Goal: Transaction & Acquisition: Obtain resource

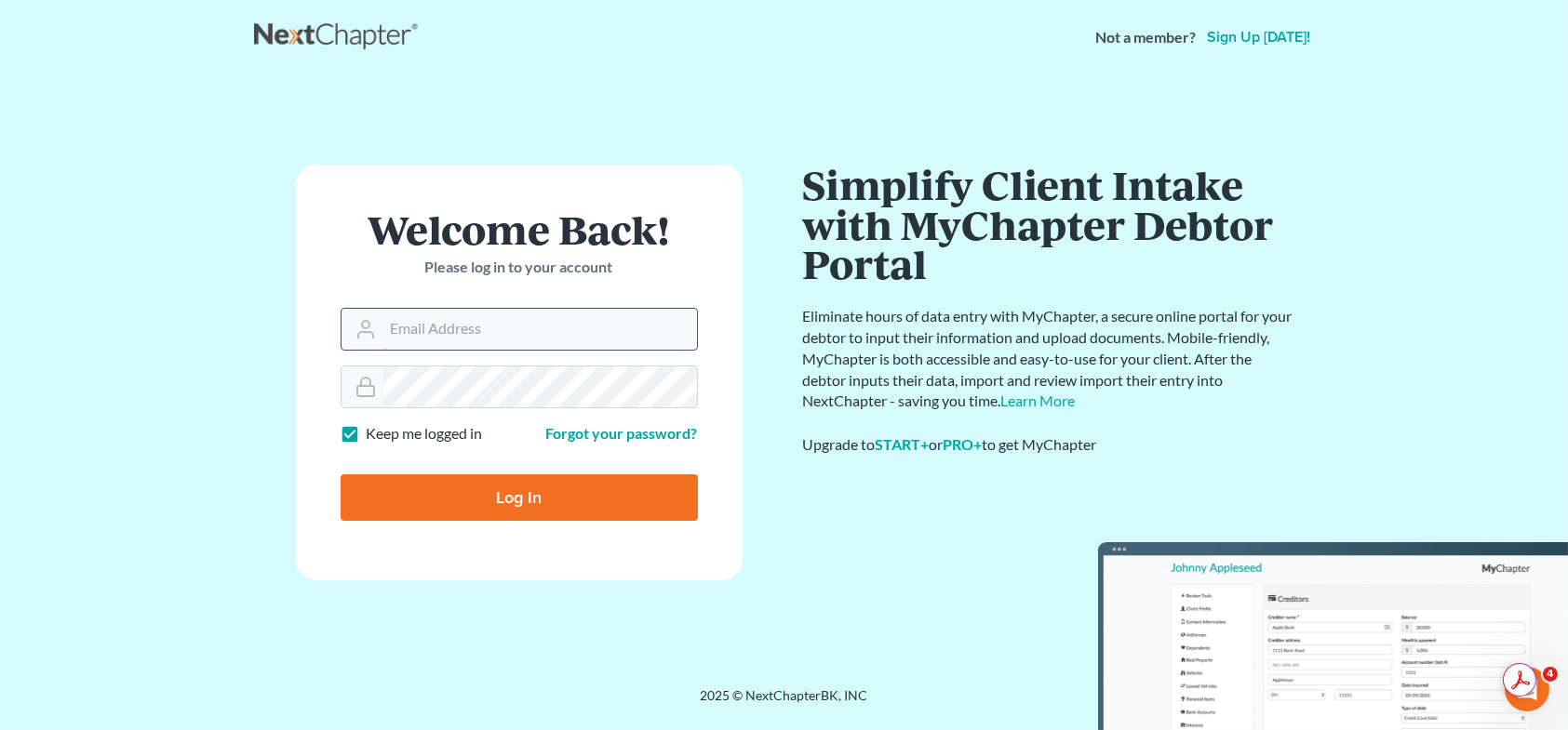
type input "[PERSON_NAME][EMAIL_ADDRESS][DOMAIN_NAME]"
click at [519, 499] on input "Log In" at bounding box center [519, 497] width 358 height 47
type input "Thinking..."
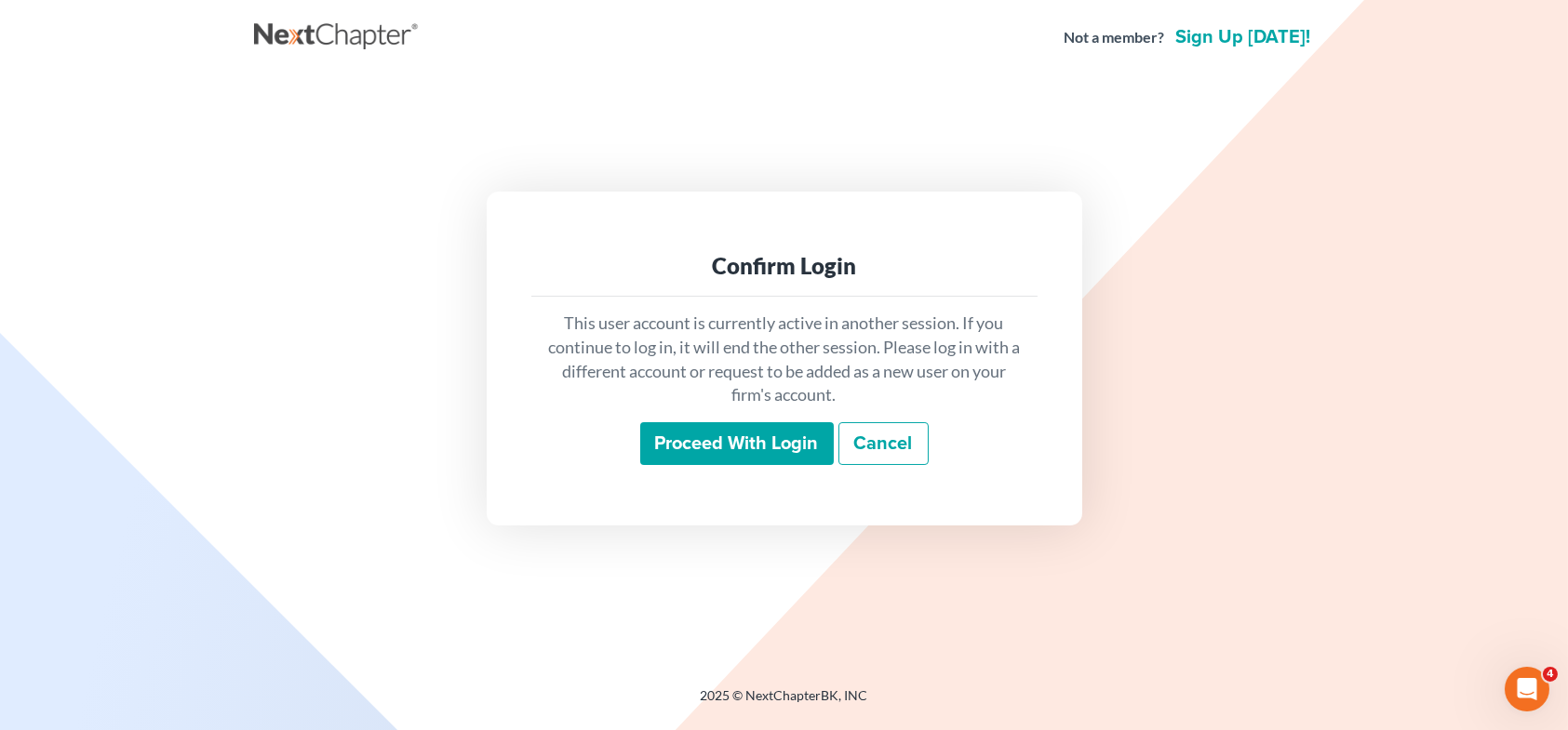
click at [744, 451] on input "Proceed with login" at bounding box center [737, 444] width 193 height 43
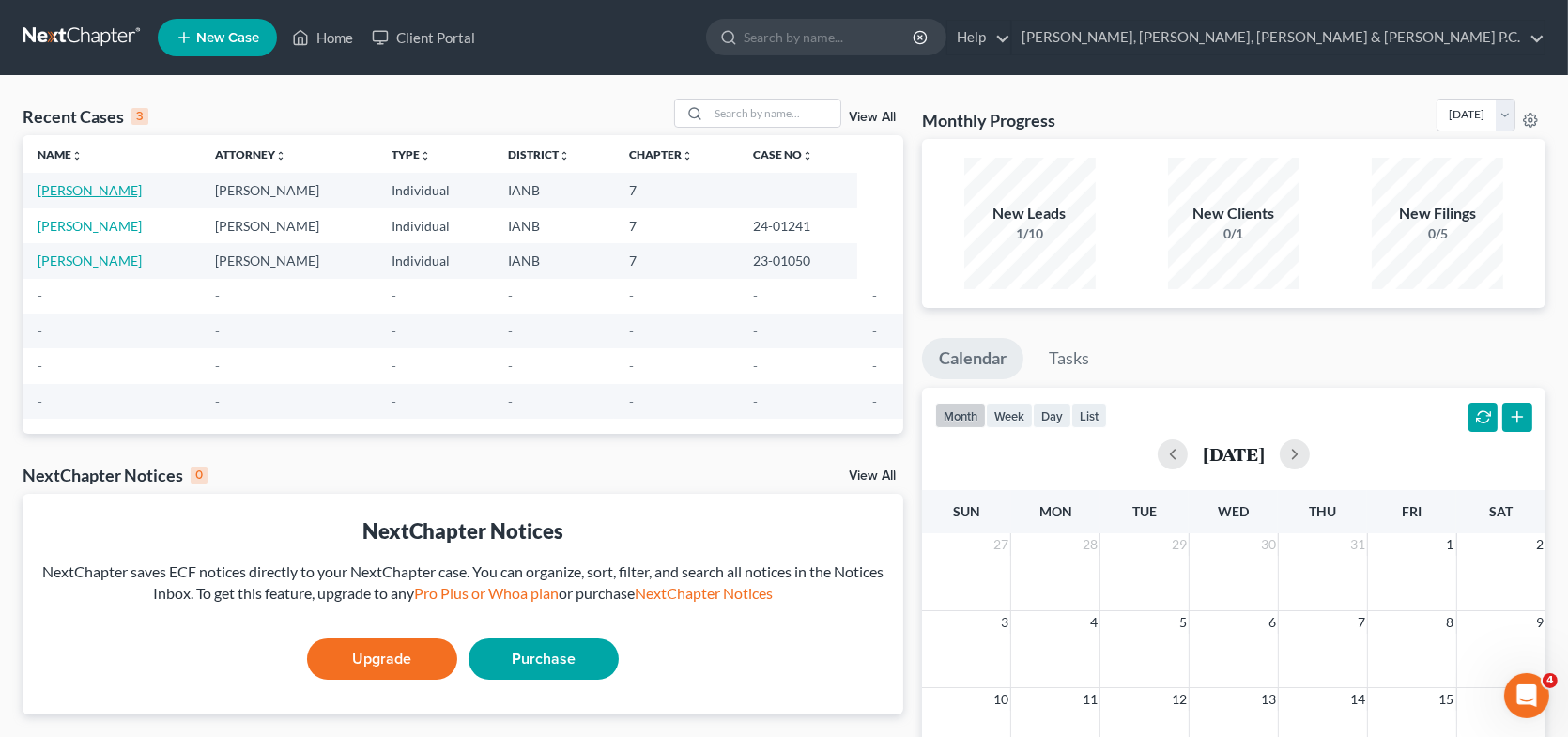
click at [110, 193] on link "Gruenberg, David" at bounding box center [90, 189] width 104 height 16
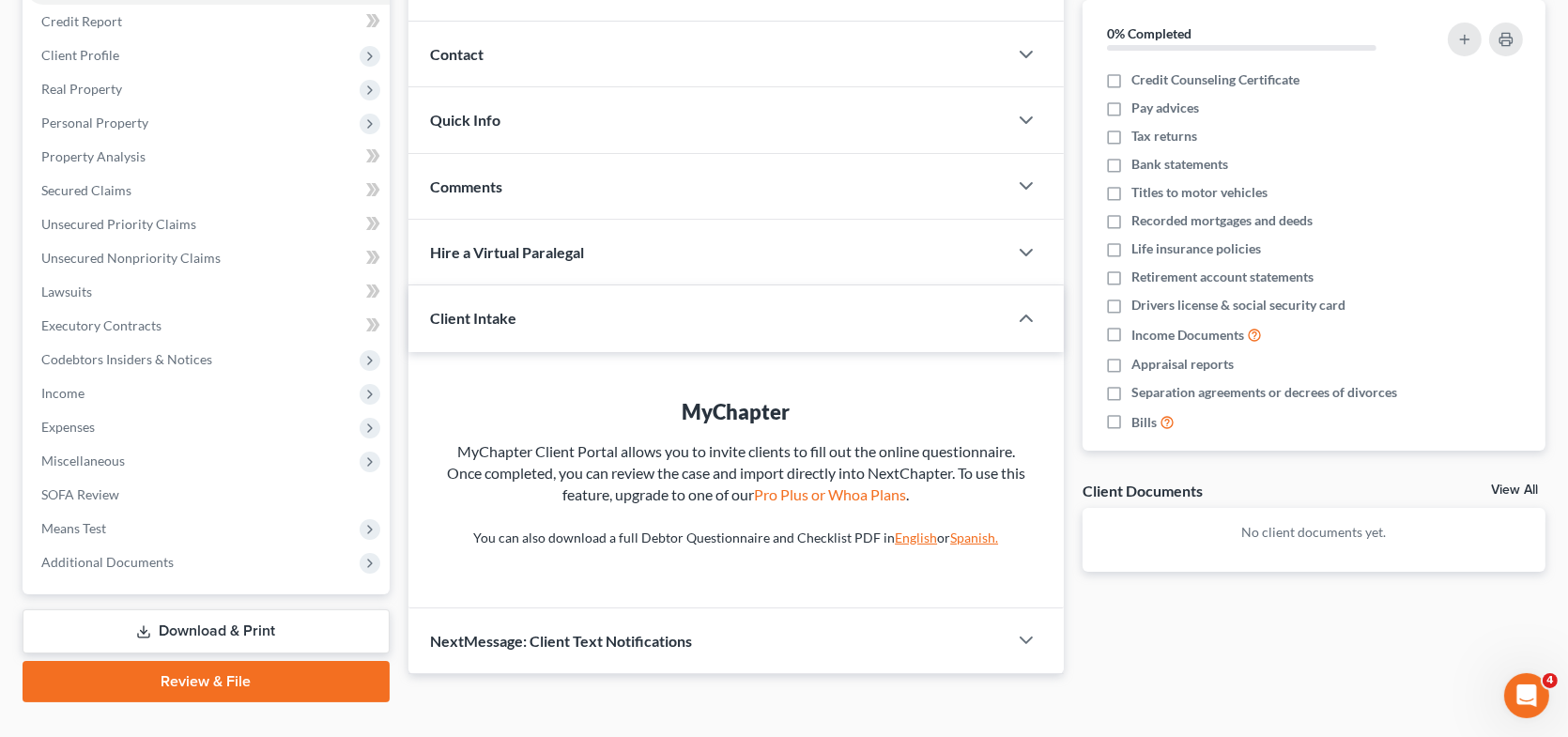
scroll to position [259, 0]
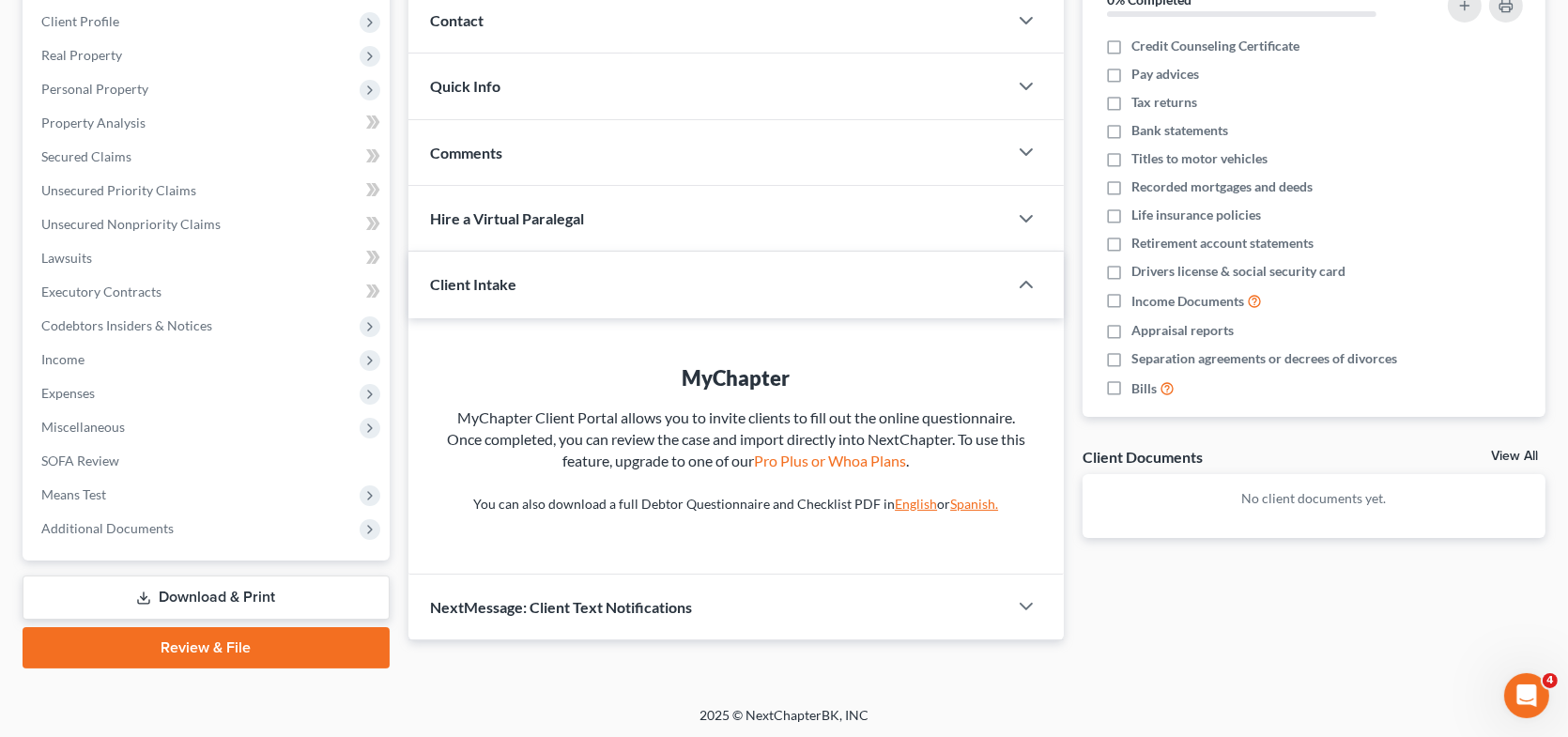
click at [242, 586] on link "Download & Print" at bounding box center [207, 598] width 368 height 45
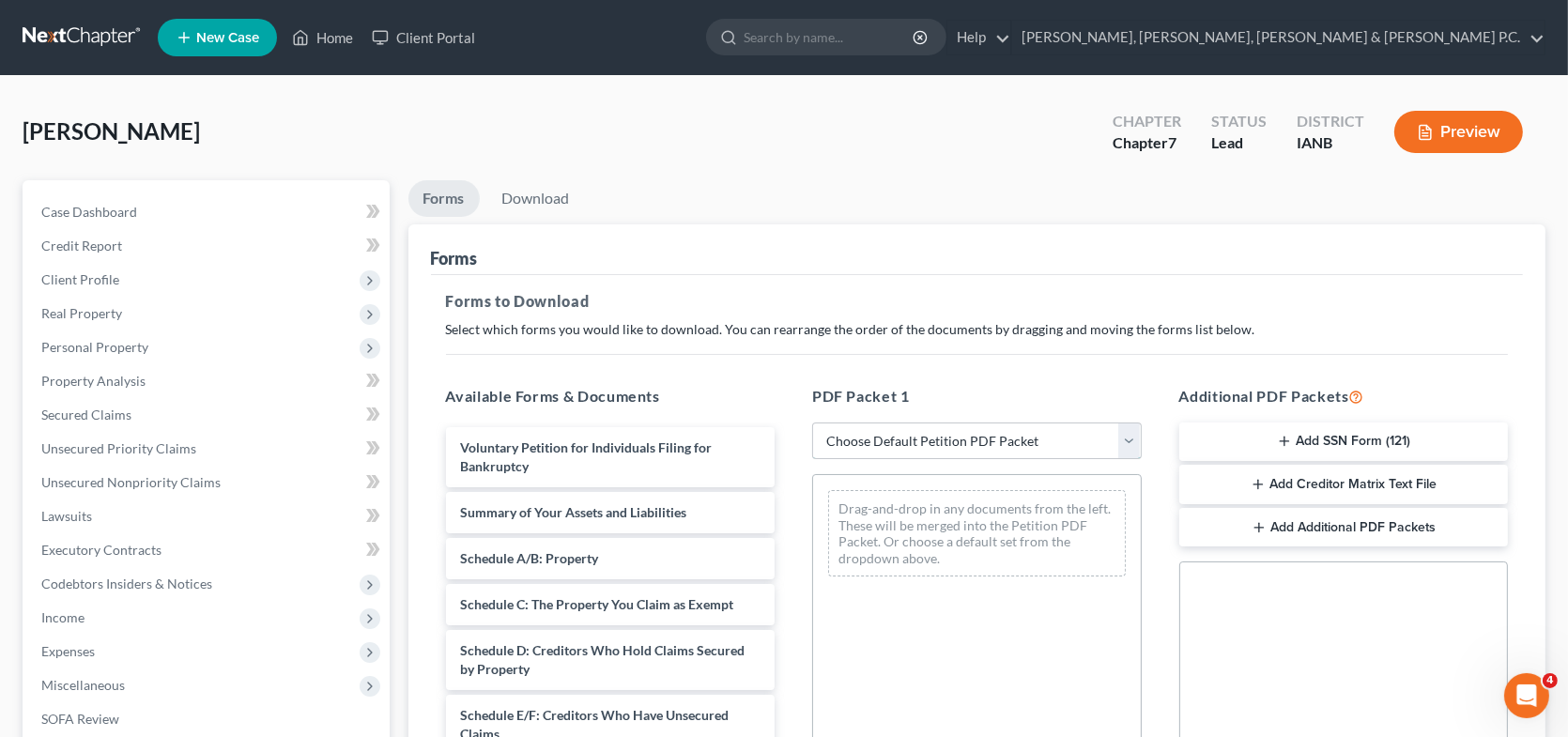
click at [965, 440] on select "Choose Default Petition PDF Packet Complete Bankruptcy Petition (all forms and …" at bounding box center [977, 441] width 330 height 38
select select "0"
click at [812, 422] on select "Choose Default Petition PDF Packet Complete Bankruptcy Petition (all forms and …" at bounding box center [977, 441] width 330 height 38
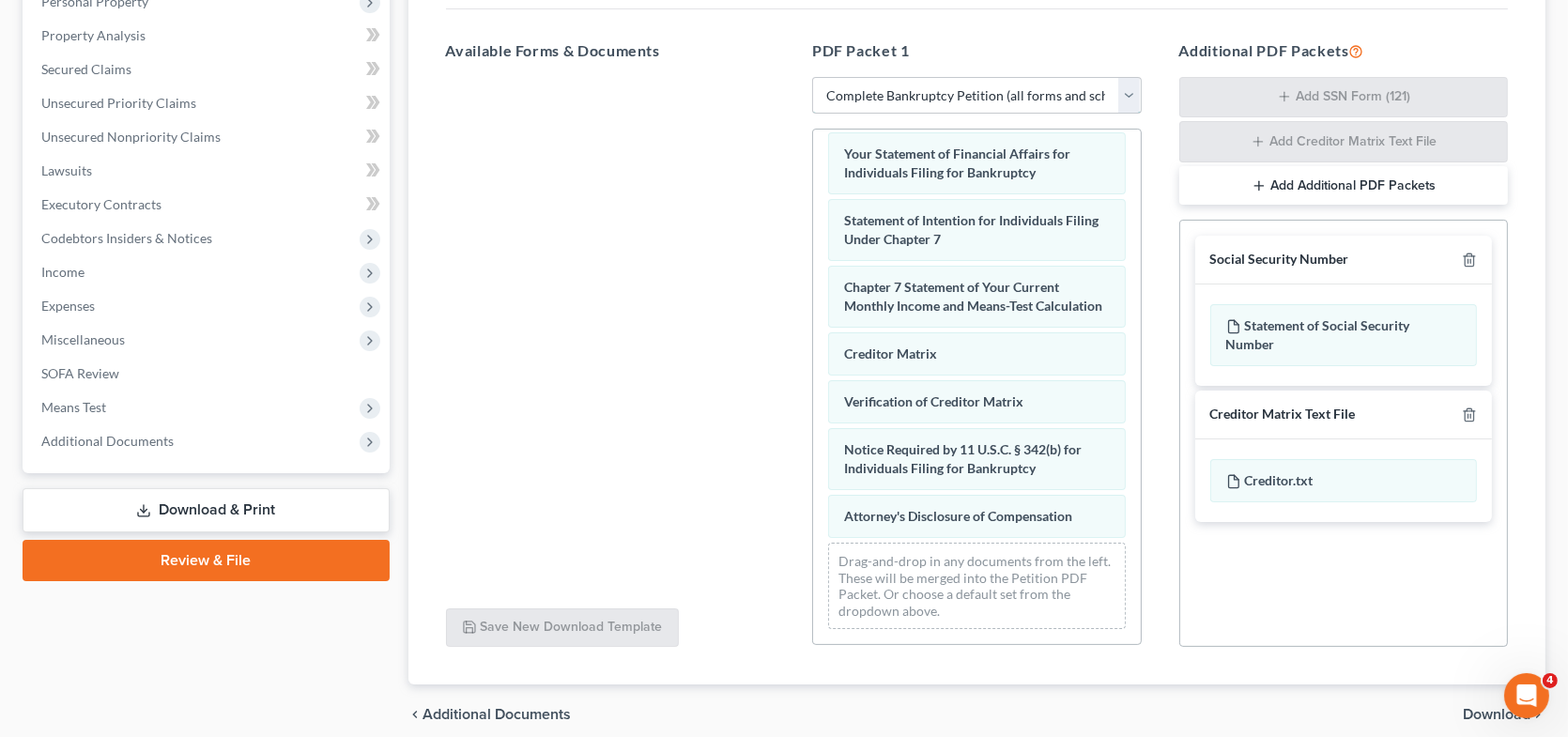
scroll to position [375, 0]
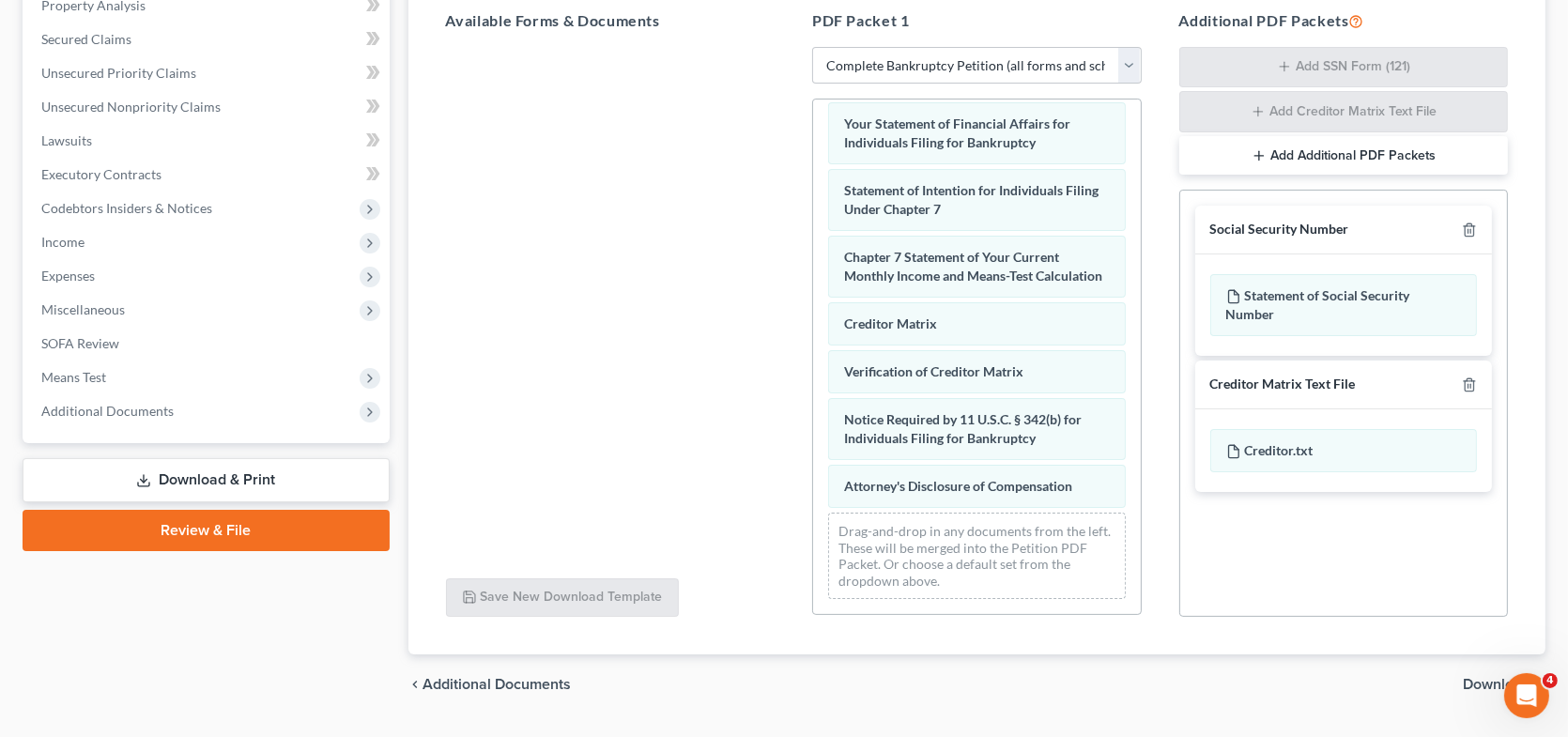
click at [237, 477] on link "Download & Print" at bounding box center [207, 480] width 368 height 45
click at [138, 476] on icon at bounding box center [144, 481] width 15 height 15
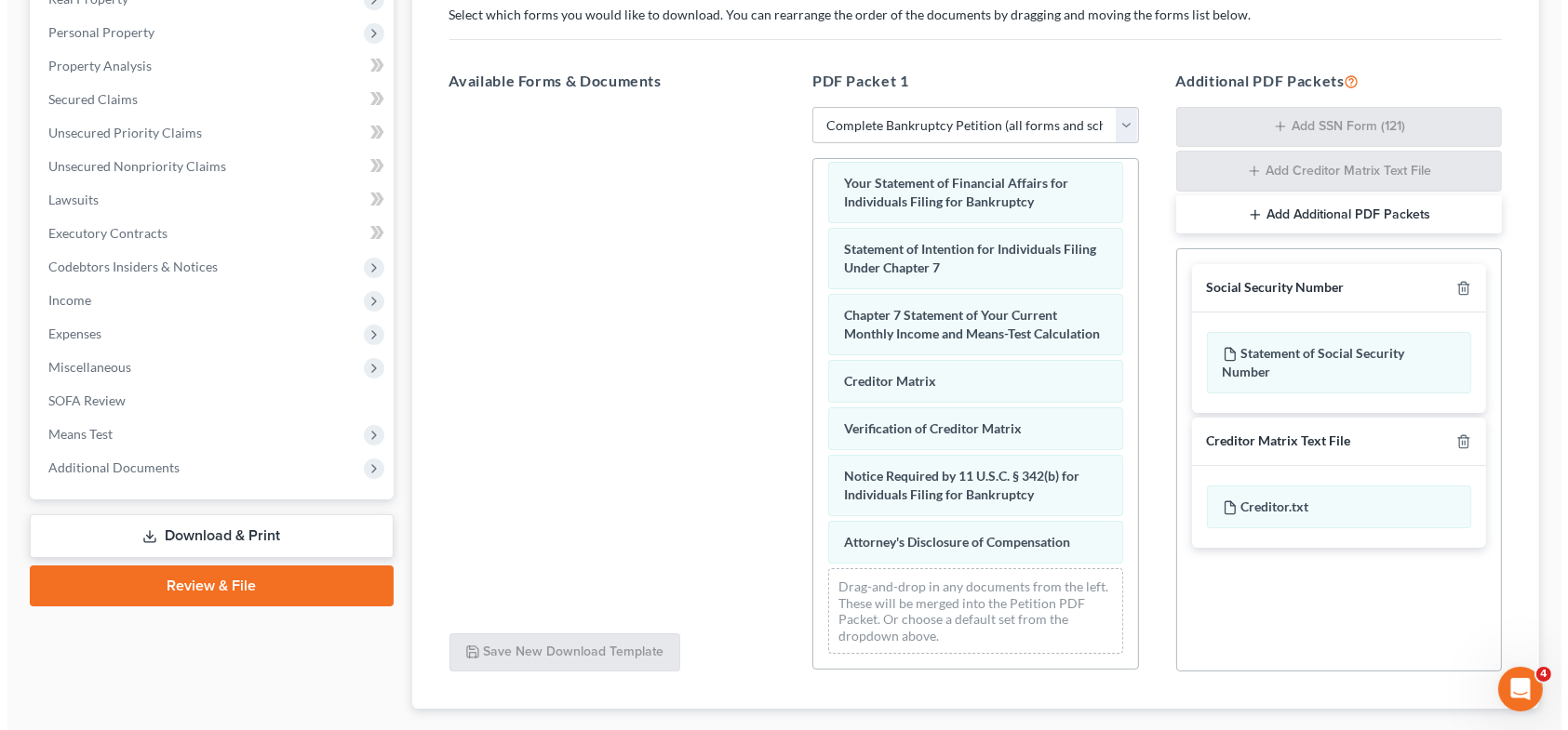
scroll to position [47, 0]
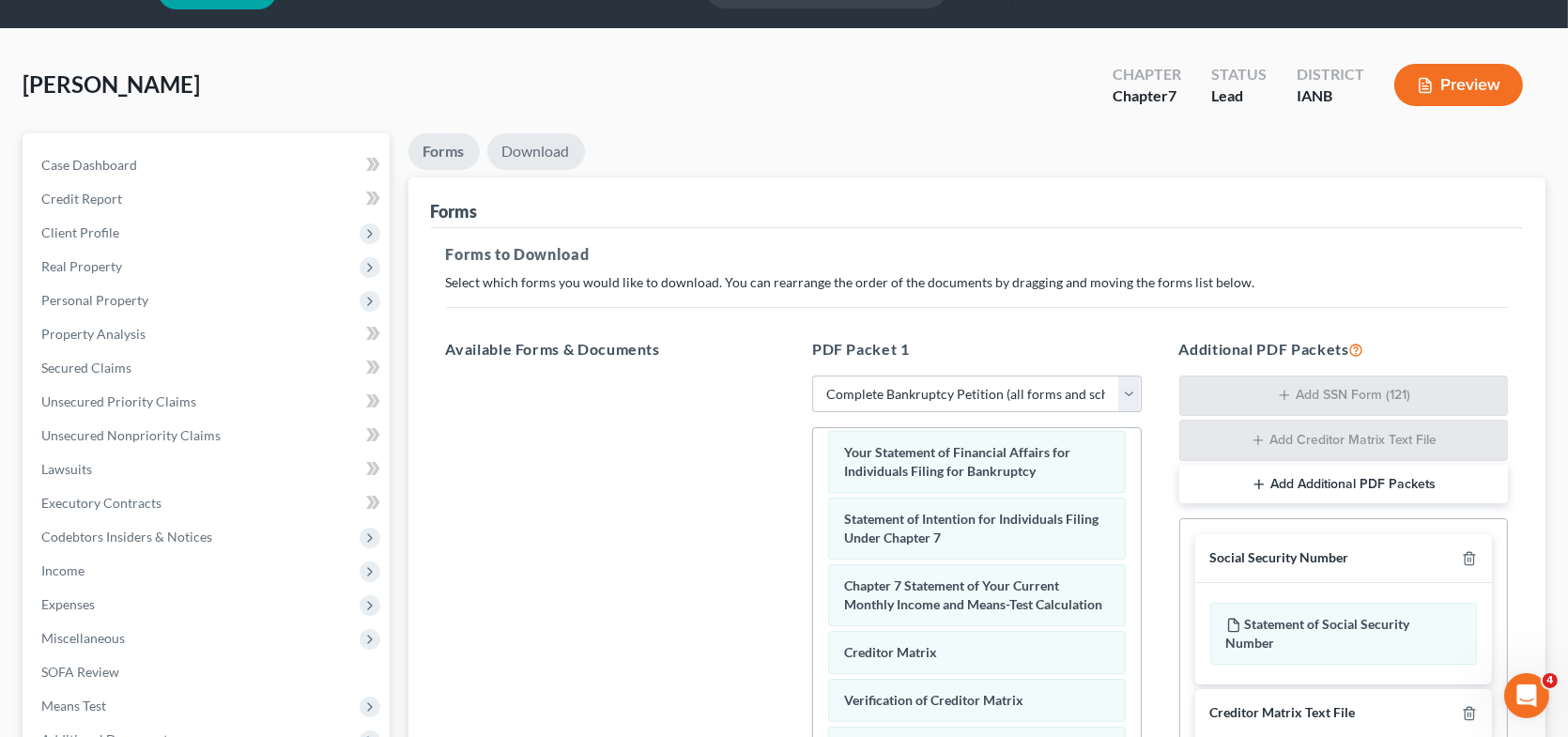
click at [540, 153] on link "Download" at bounding box center [535, 152] width 98 height 37
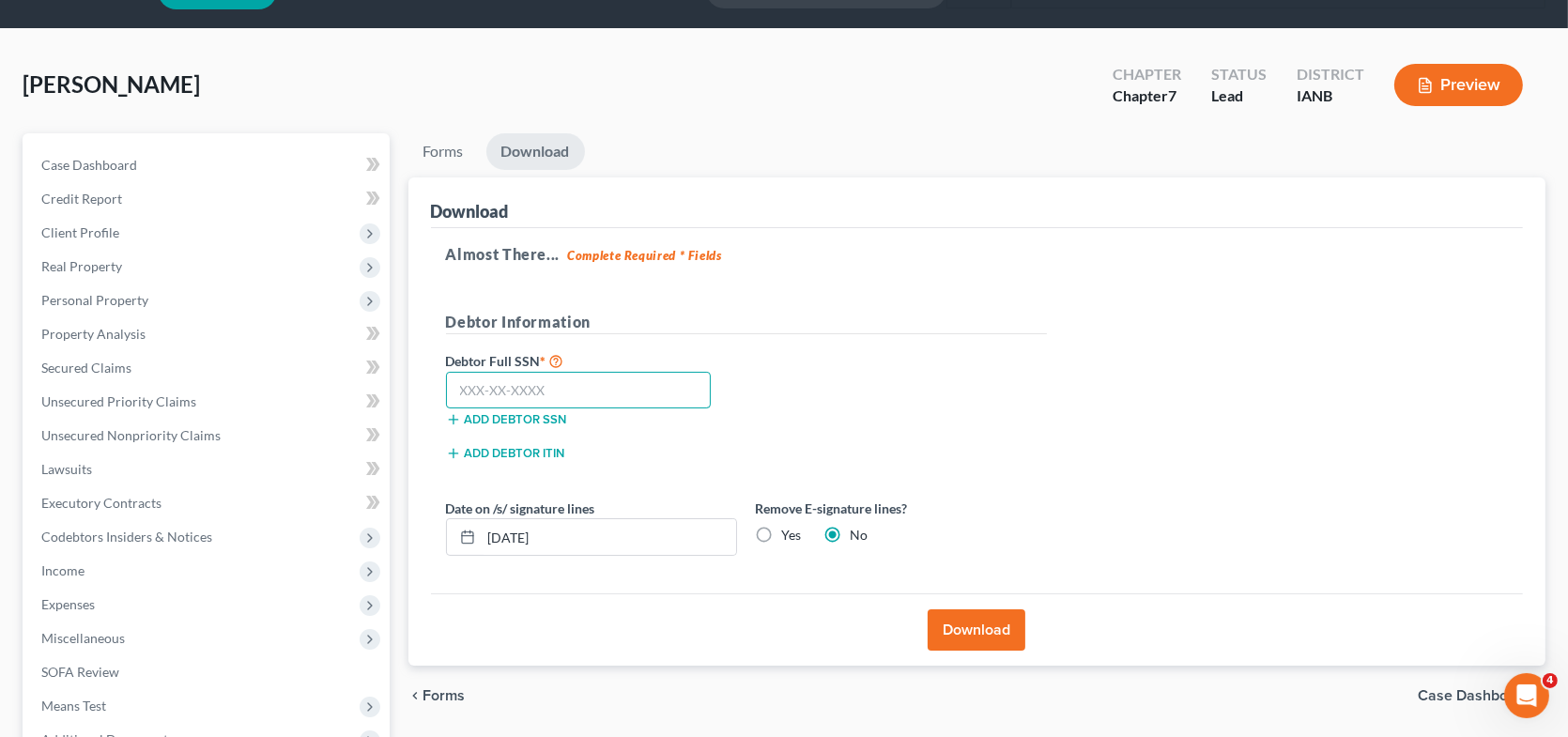
click at [481, 393] on input "text" at bounding box center [579, 390] width 265 height 38
type input "484-68-9134"
click at [995, 632] on button "Download" at bounding box center [976, 630] width 98 height 42
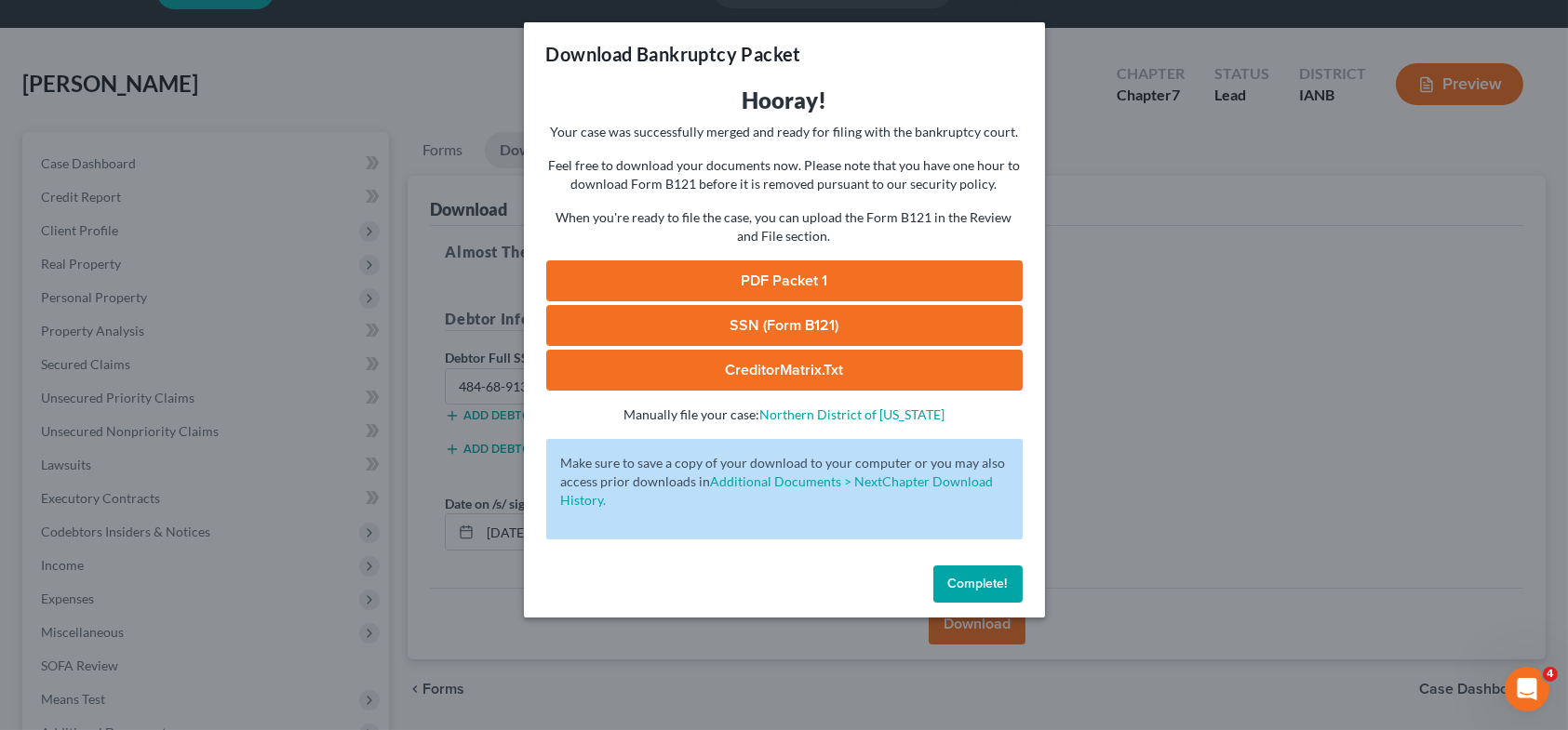
click at [823, 278] on link "PDF Packet 1" at bounding box center [784, 281] width 476 height 41
